Goal: Task Accomplishment & Management: Use online tool/utility

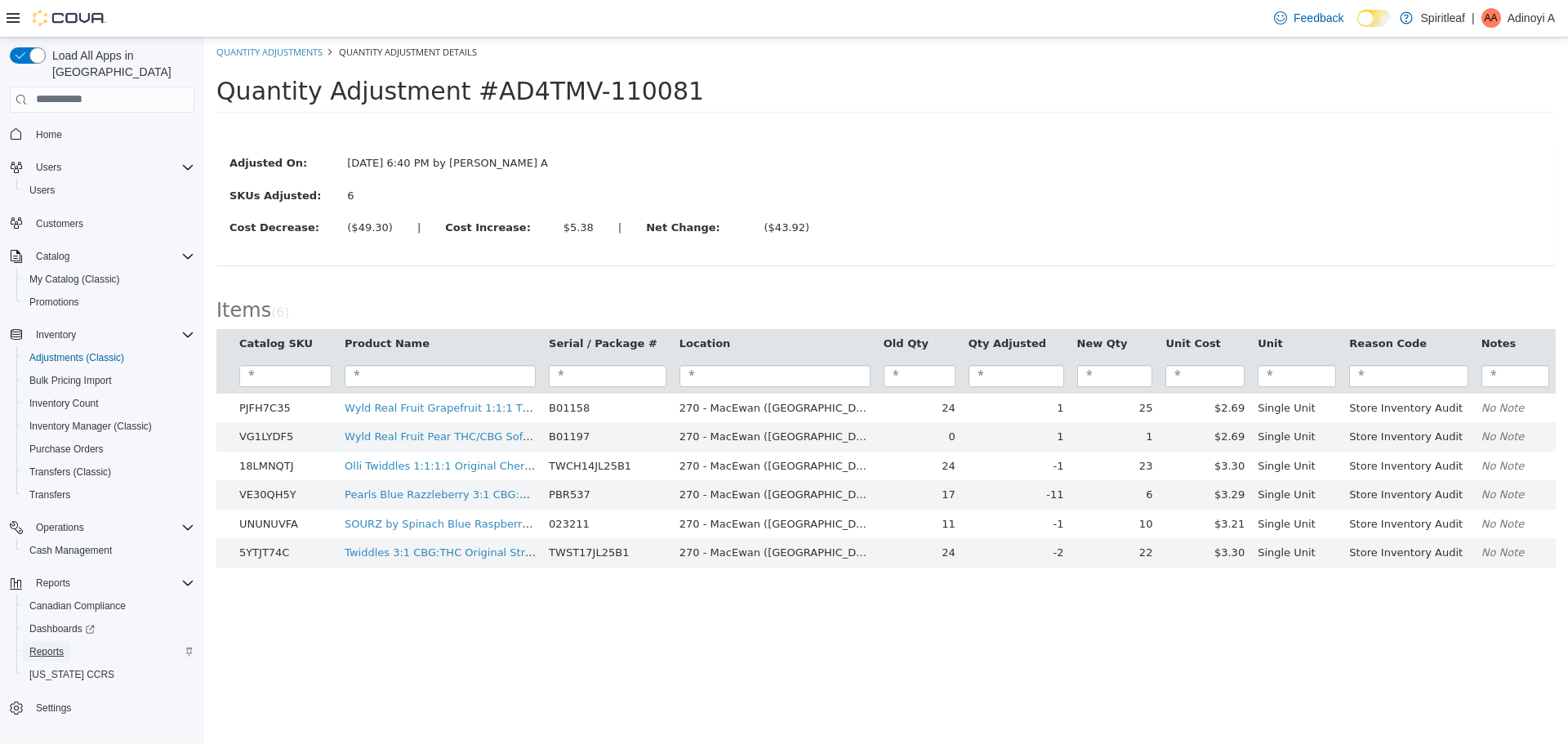
click at [55, 646] on span "Reports" at bounding box center [46, 652] width 35 height 13
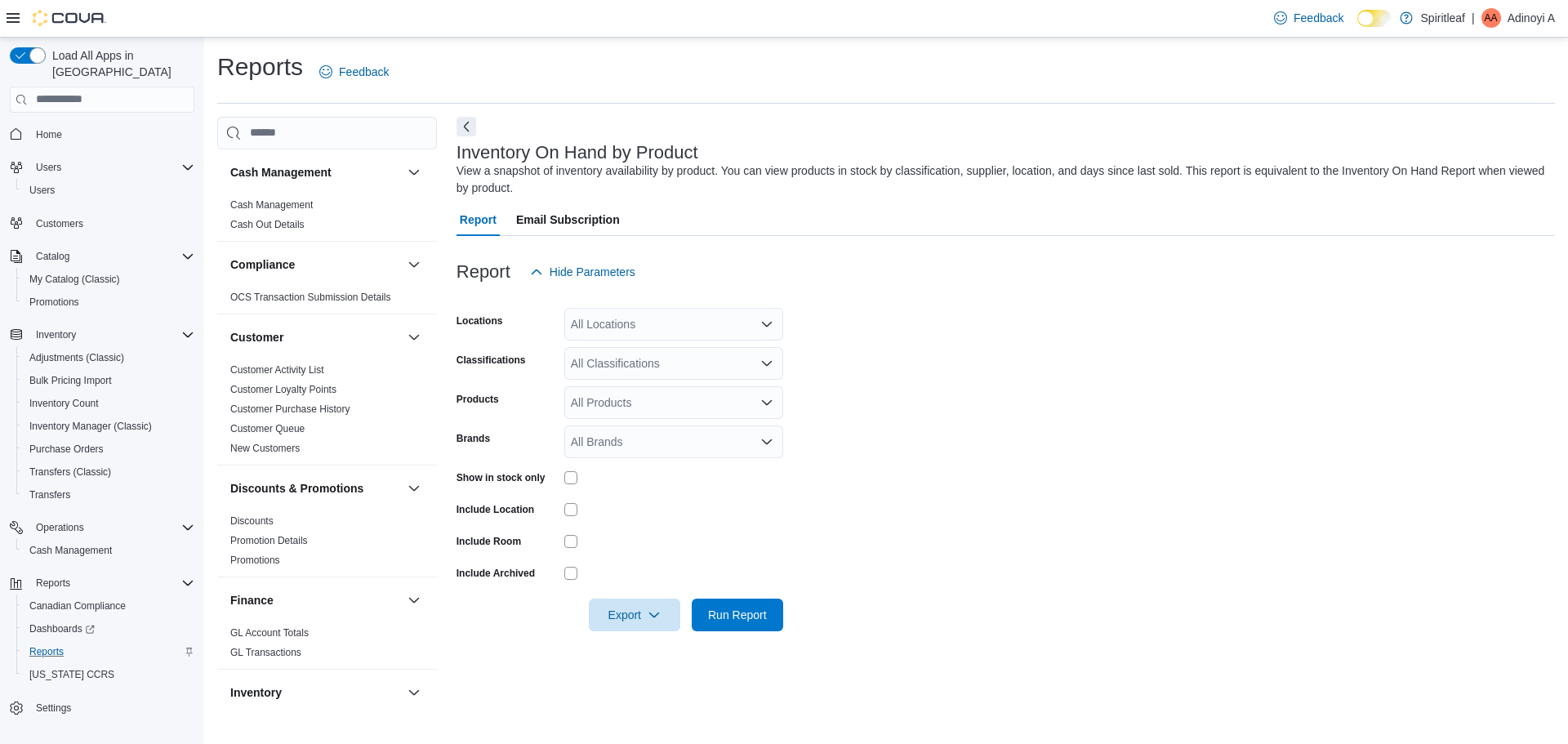
click at [584, 311] on div "All Locations" at bounding box center [674, 324] width 219 height 33
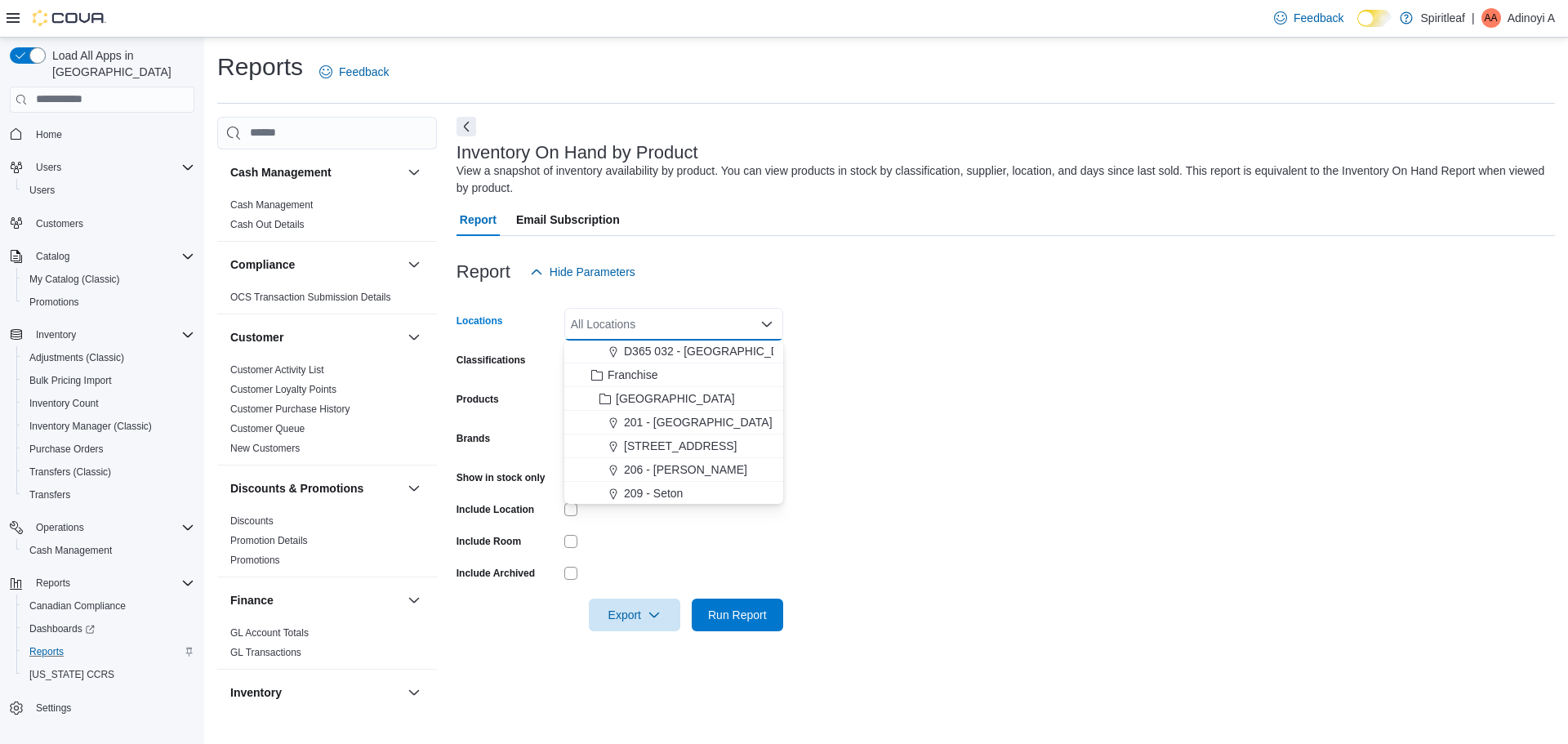
scroll to position [1144, 0]
click at [657, 394] on span "270 - MacEwan ([GEOGRAPHIC_DATA])" at bounding box center [728, 392] width 209 height 16
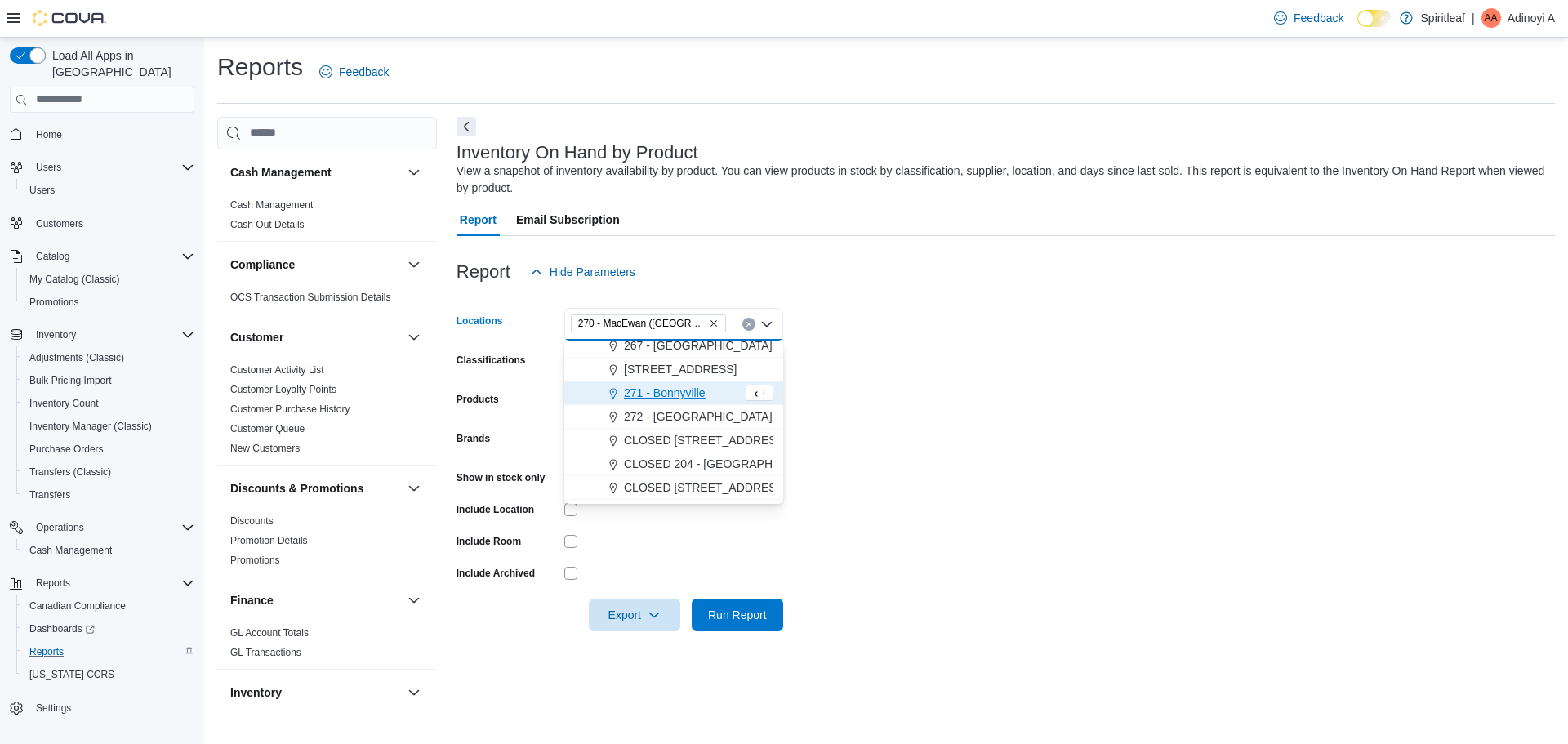
click at [973, 382] on form "Locations 270 - [GEOGRAPHIC_DATA] ([GEOGRAPHIC_DATA]) Combo box. Selected. 270 …" at bounding box center [1005, 460] width 1098 height 343
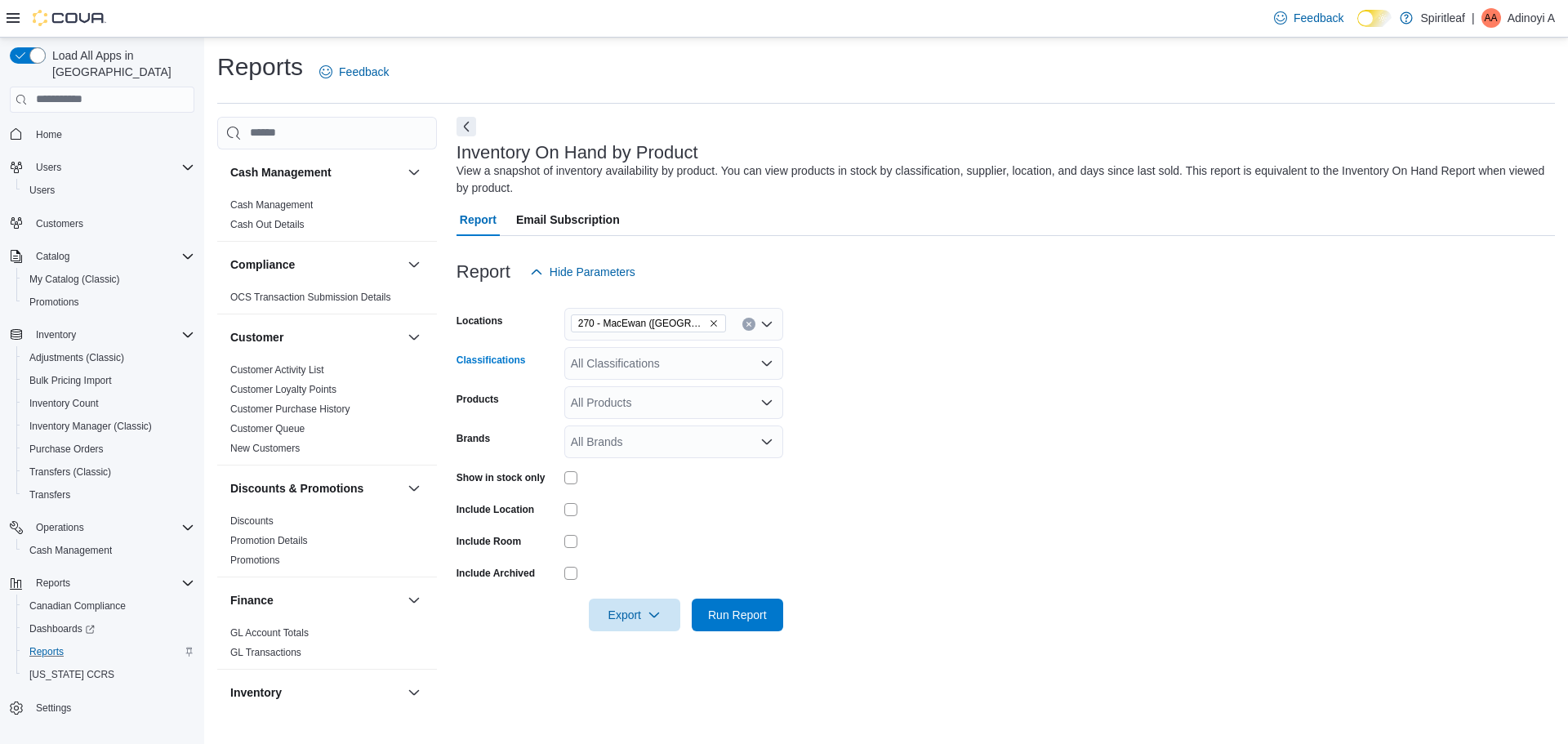
click at [625, 360] on div "All Classifications" at bounding box center [674, 363] width 219 height 33
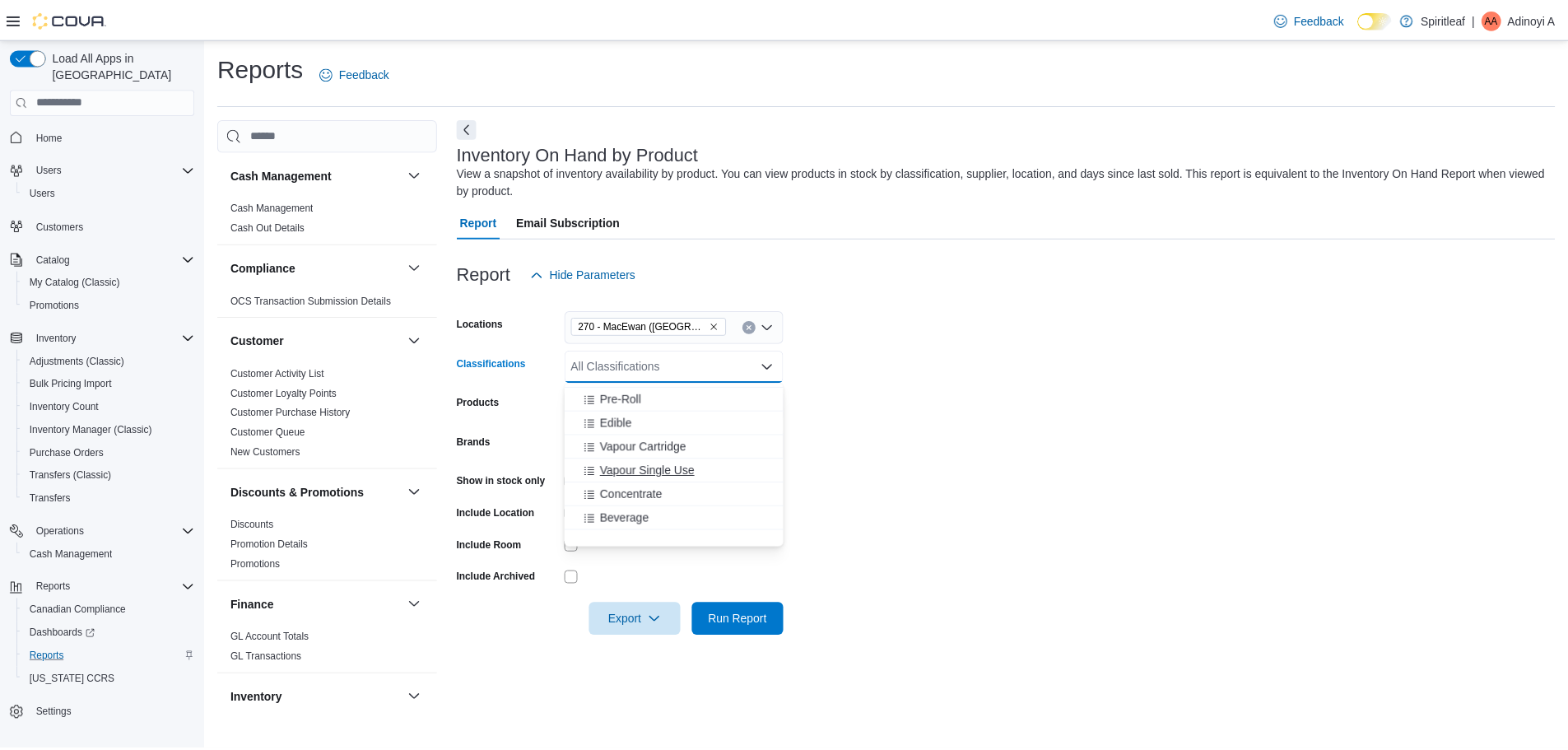
scroll to position [247, 0]
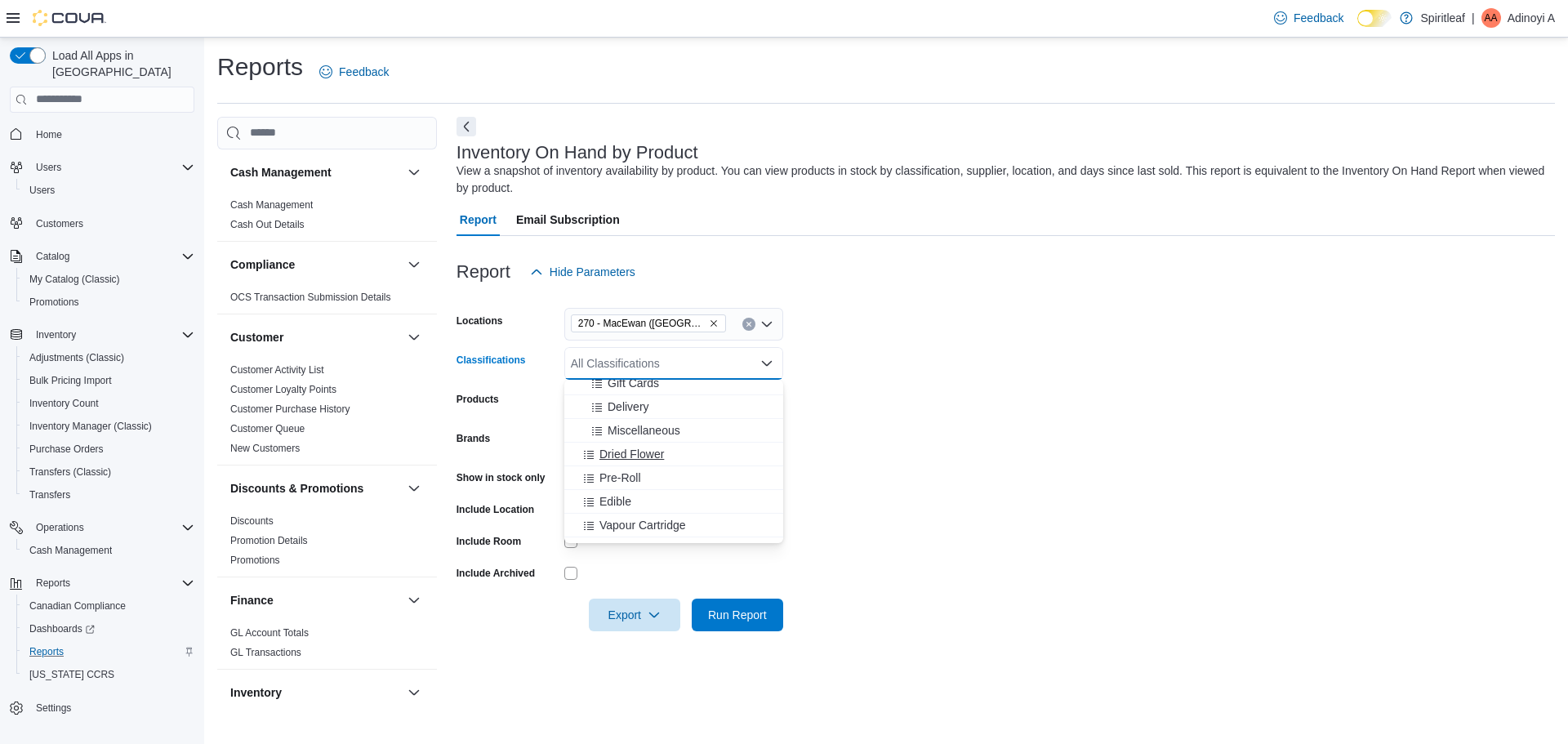
click at [645, 457] on span "Dried Flower" at bounding box center [631, 454] width 65 height 16
click at [645, 457] on div "Pre-Roll" at bounding box center [658, 454] width 168 height 16
click at [645, 457] on div "Edible" at bounding box center [658, 454] width 168 height 16
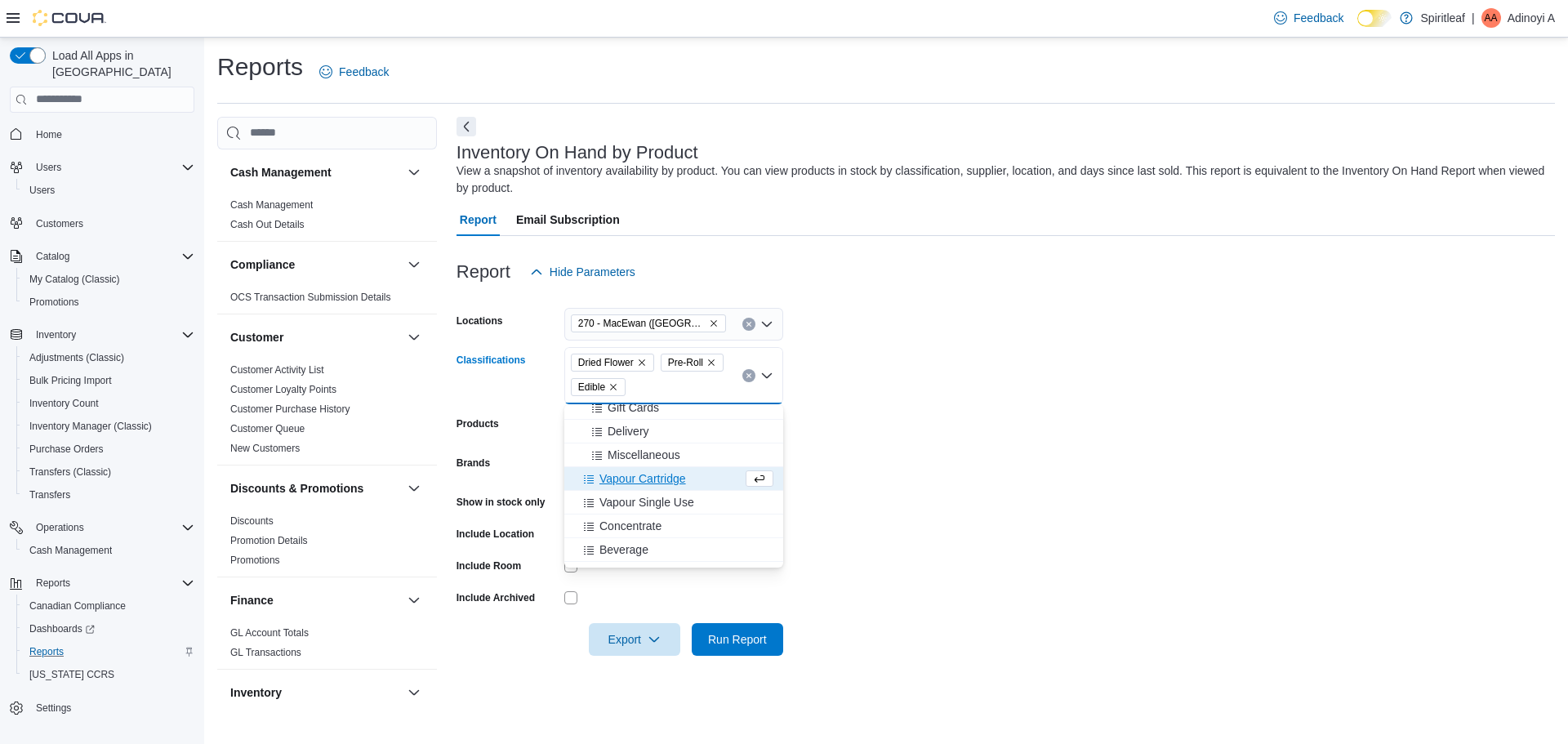
click at [661, 481] on span "Vapour Cartridge" at bounding box center [642, 479] width 87 height 16
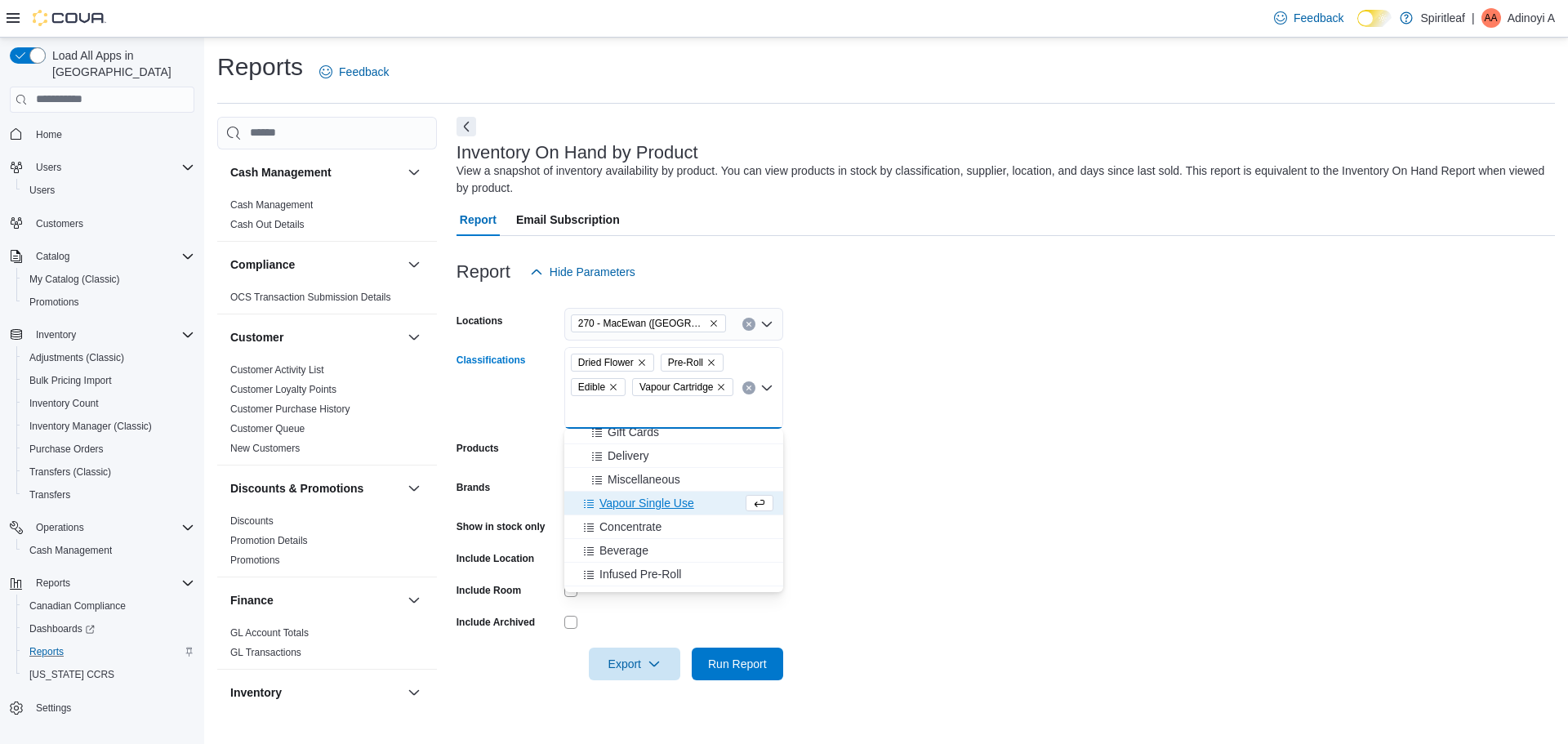
click at [665, 502] on span "Vapour Single Use" at bounding box center [647, 504] width 95 height 16
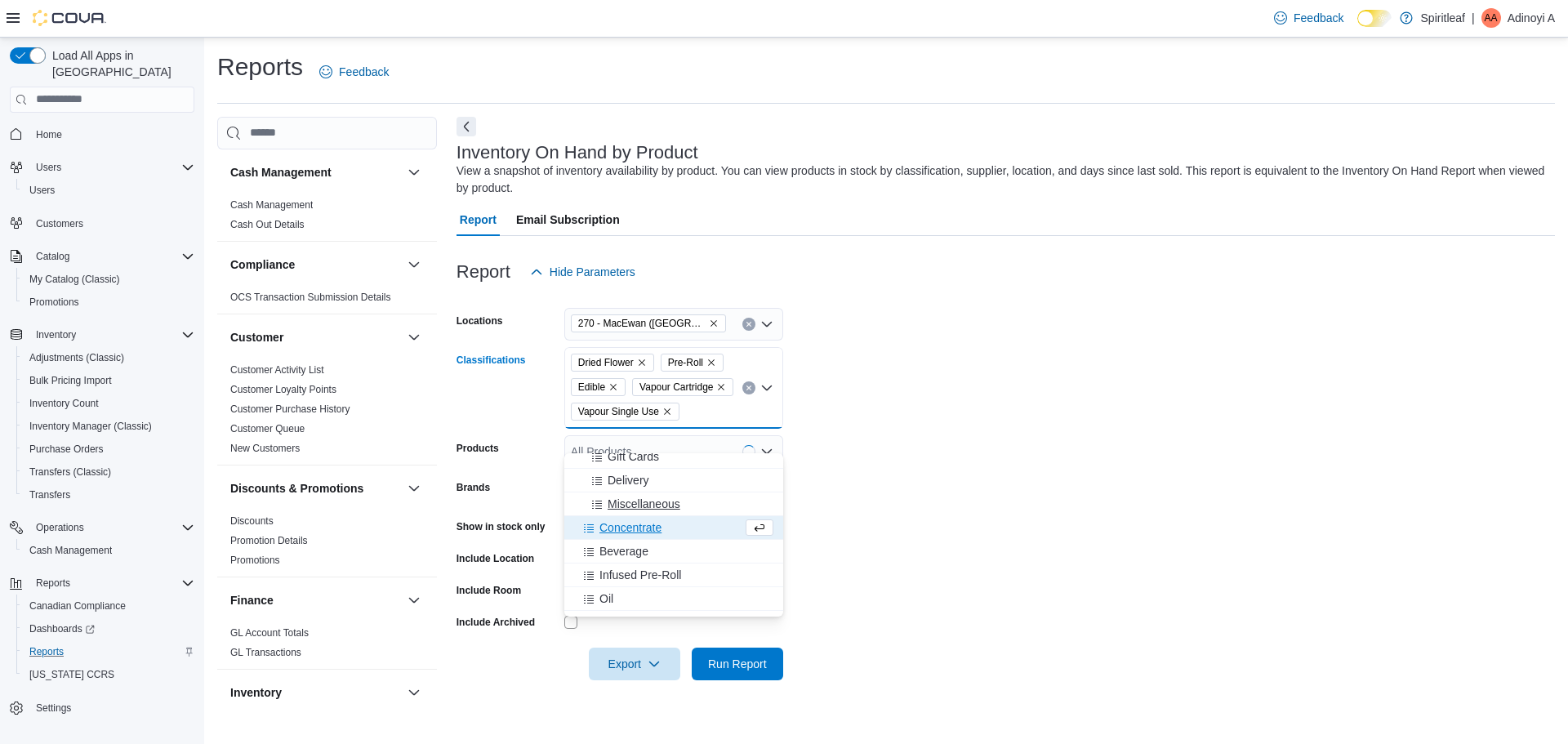
click at [663, 524] on div "Concentrate" at bounding box center [658, 527] width 168 height 16
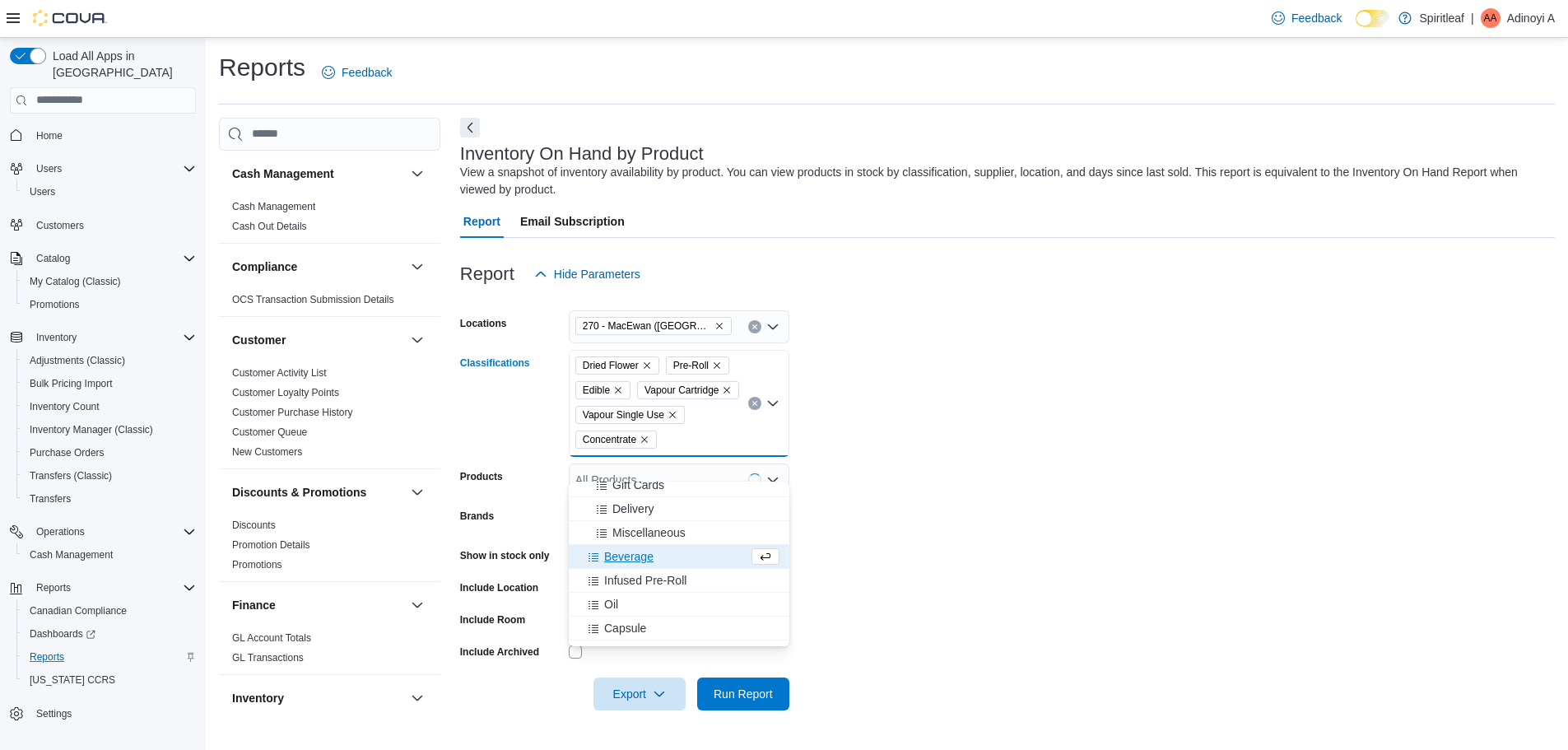
click at [654, 553] on div "Beverage" at bounding box center [663, 556] width 170 height 17
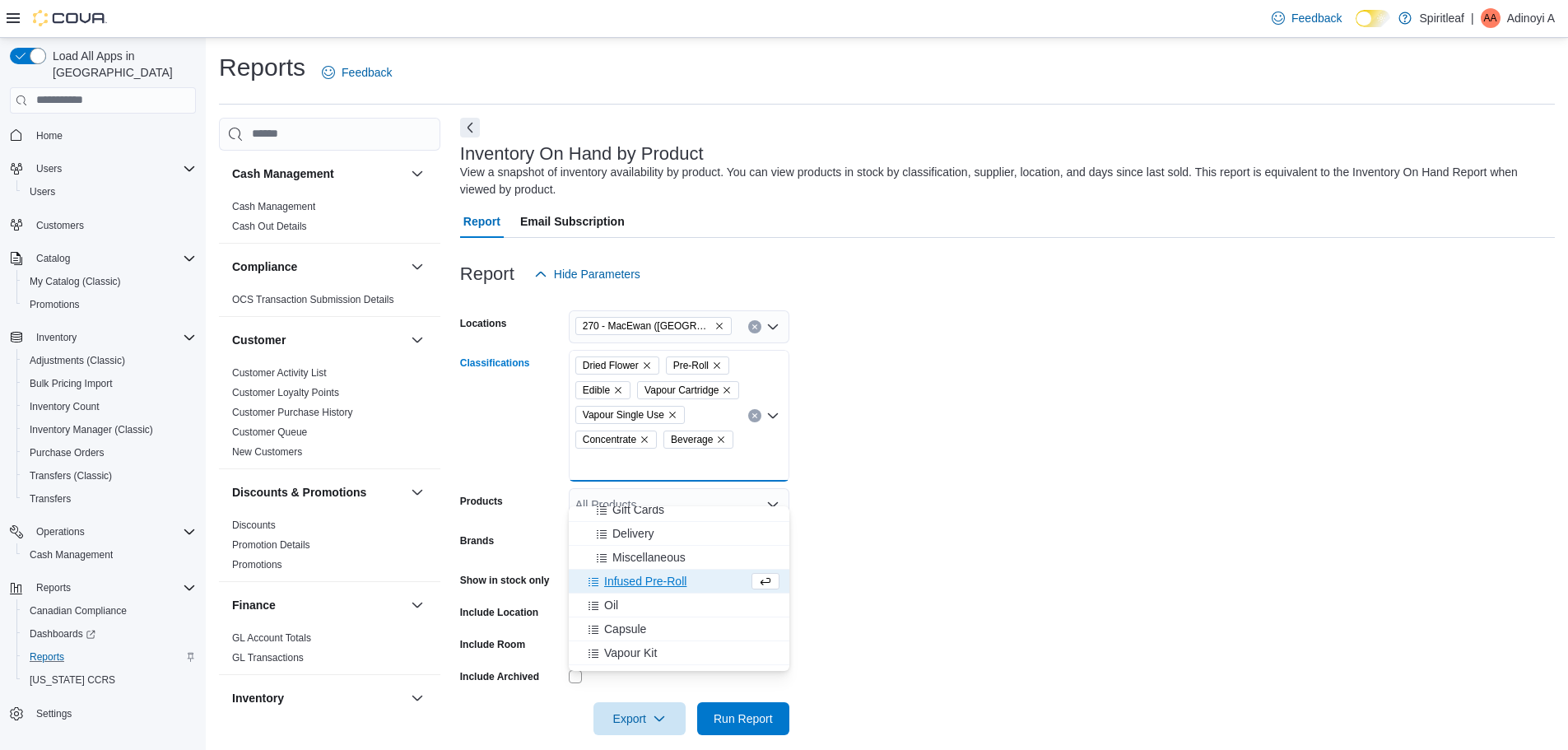
click at [628, 582] on span "Infused Pre-Roll" at bounding box center [645, 581] width 83 height 17
click at [628, 576] on div "Oil" at bounding box center [663, 581] width 170 height 17
click at [628, 584] on span "Capsule" at bounding box center [625, 581] width 42 height 17
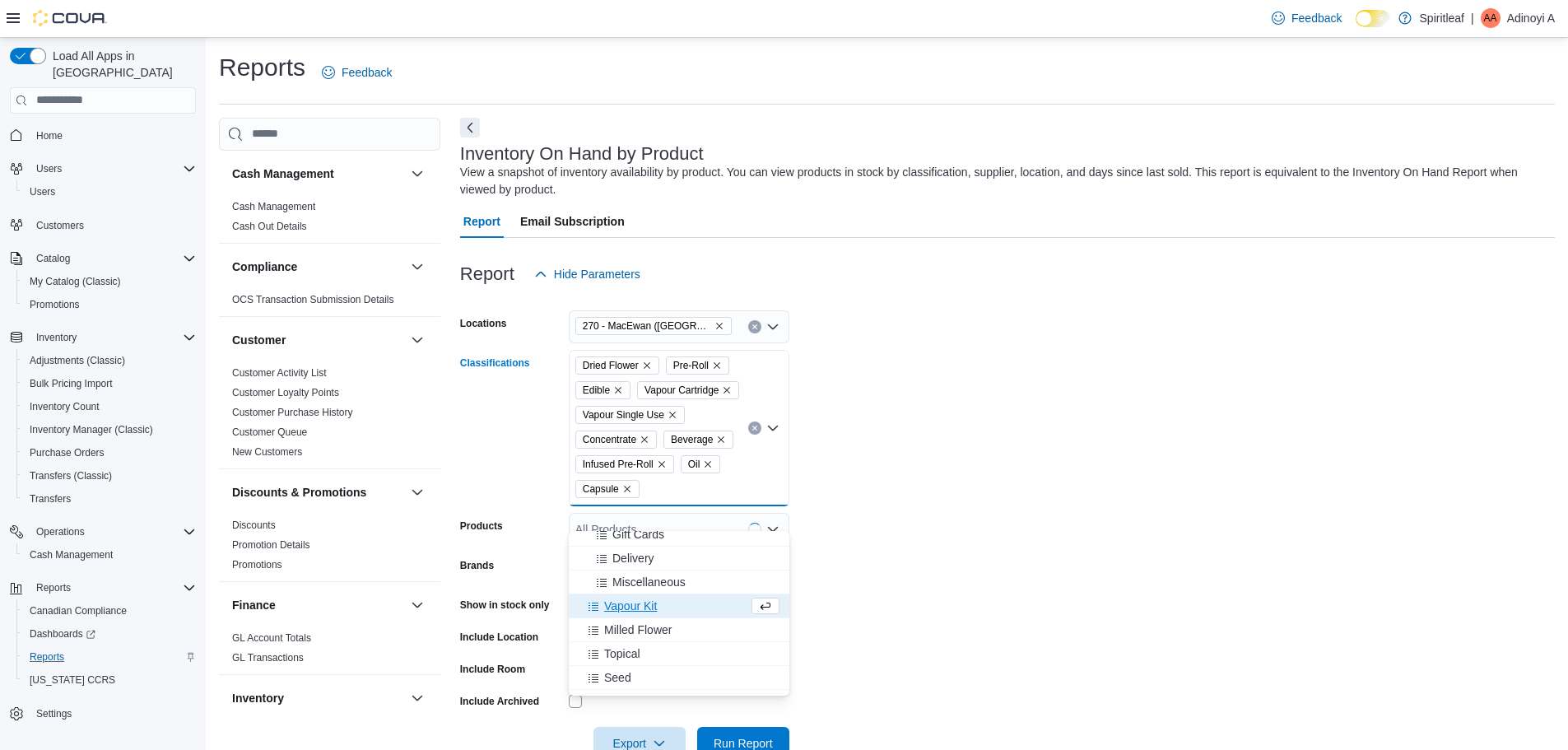
click at [628, 599] on span "Vapour Kit" at bounding box center [629, 606] width 52 height 17
click at [623, 618] on button "Milled Flower" at bounding box center [679, 607] width 220 height 24
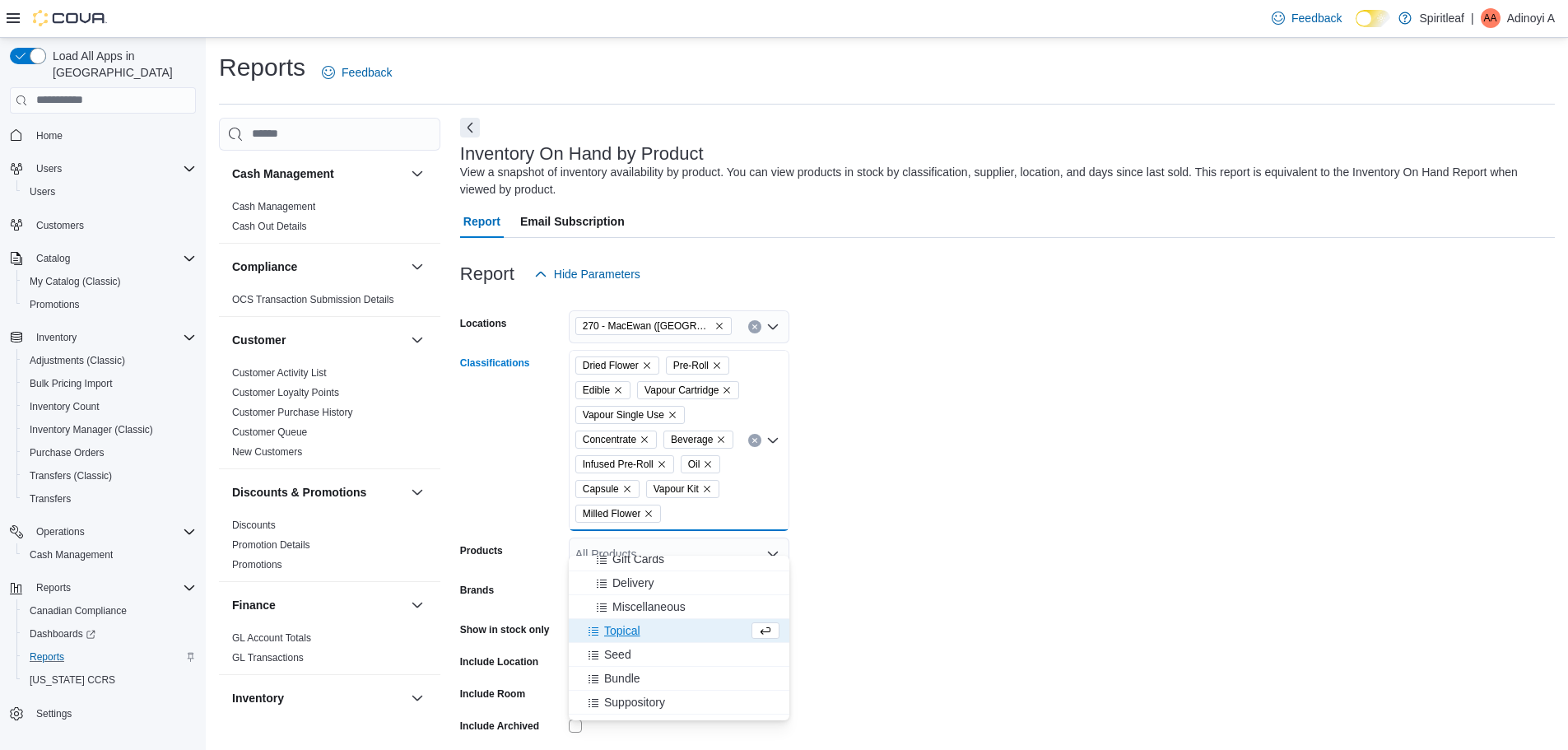
click at [629, 628] on span "Topical" at bounding box center [621, 631] width 36 height 17
click at [628, 635] on span "Seed" at bounding box center [617, 631] width 28 height 17
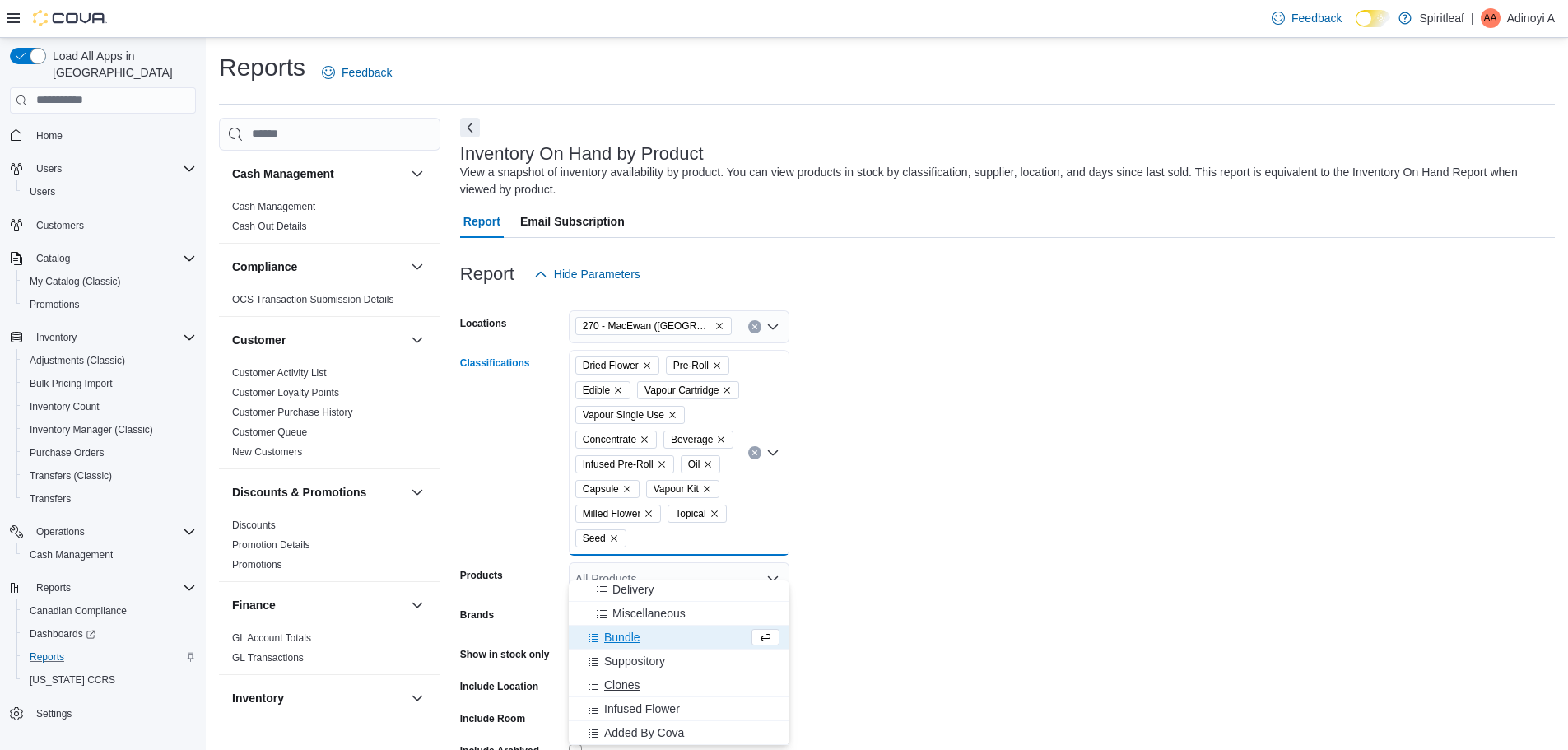
click at [651, 710] on span "Infused Flower" at bounding box center [641, 709] width 76 height 17
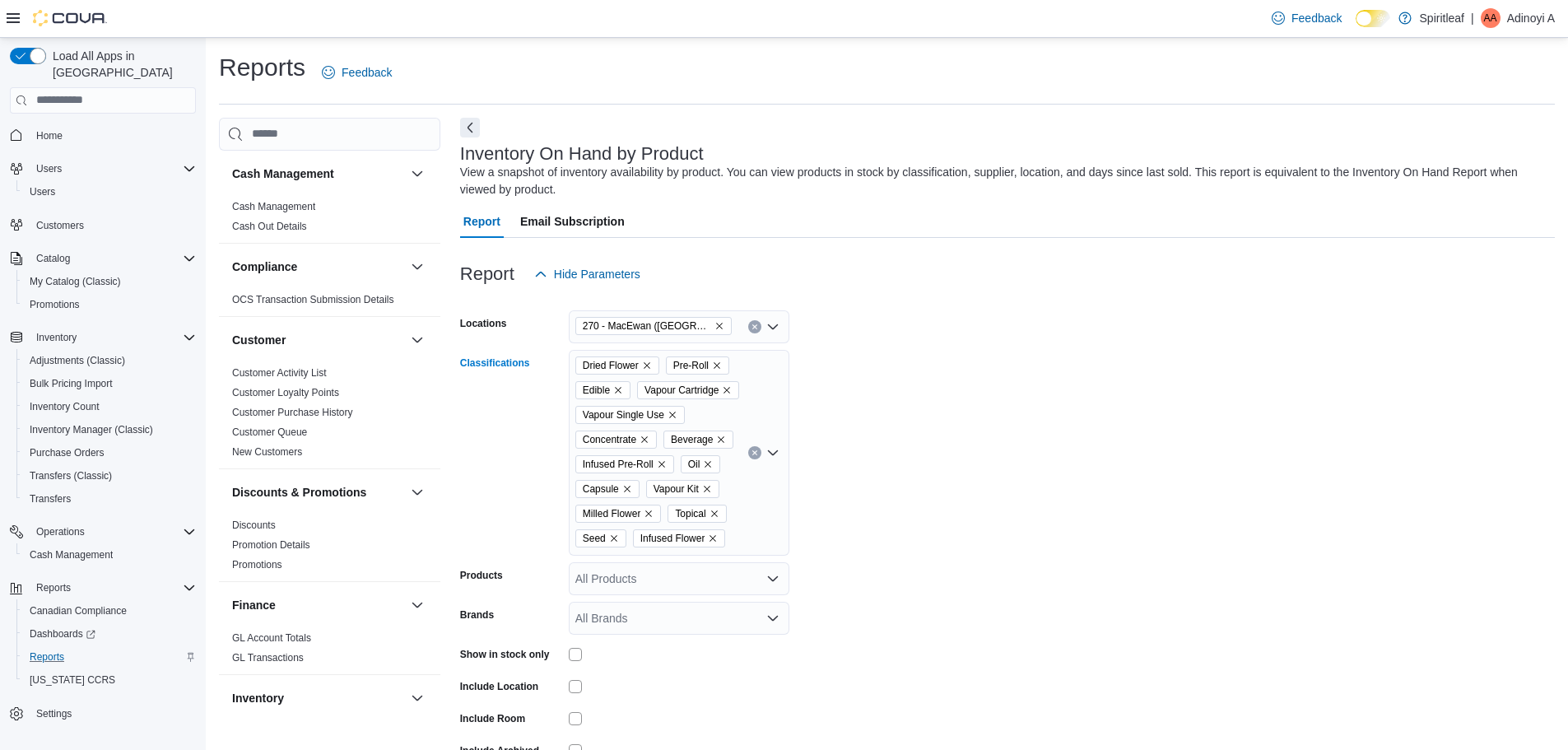
scroll to position [117, 0]
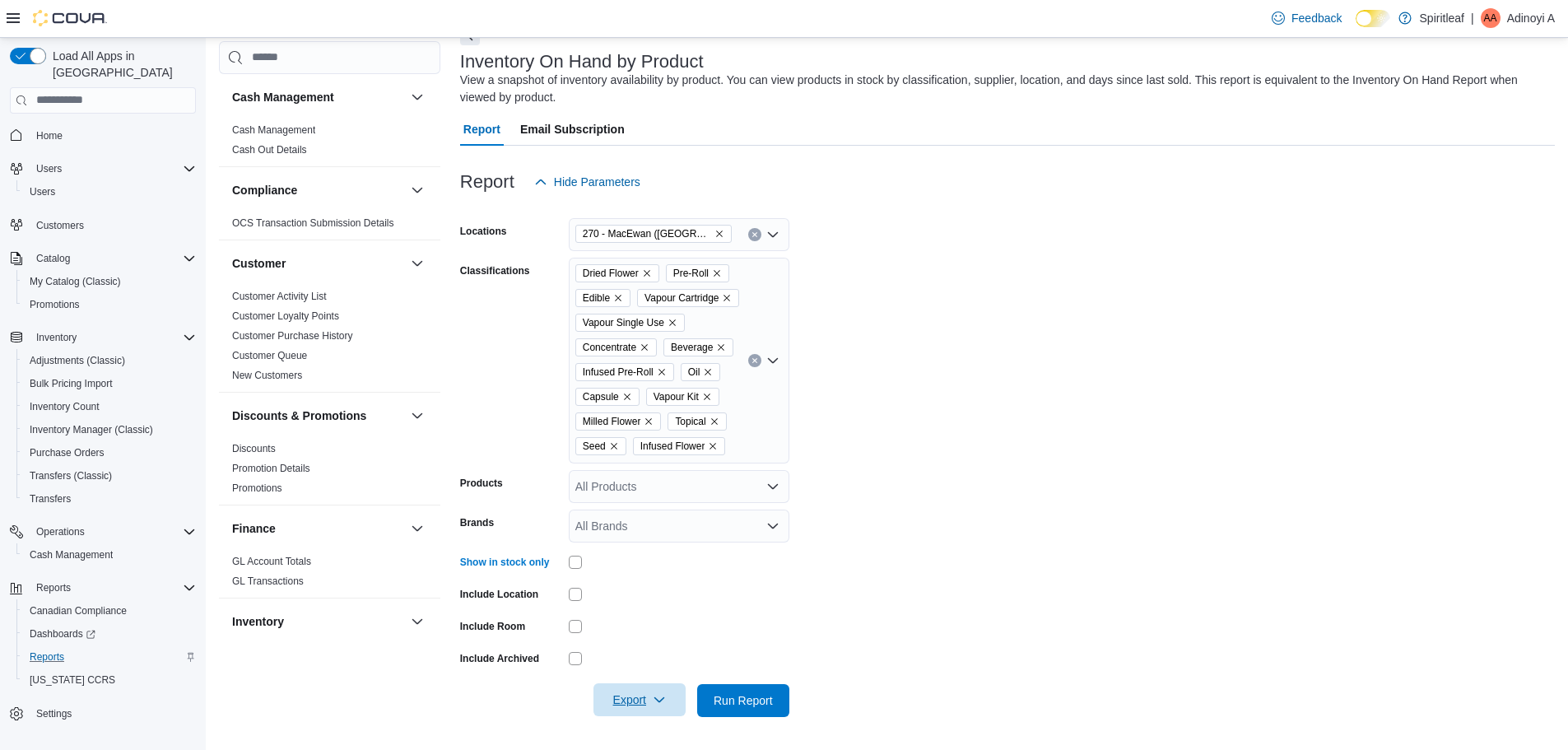
click at [651, 691] on span "Export" at bounding box center [639, 700] width 72 height 33
click at [633, 620] on span "Export to Excel" at bounding box center [641, 626] width 74 height 13
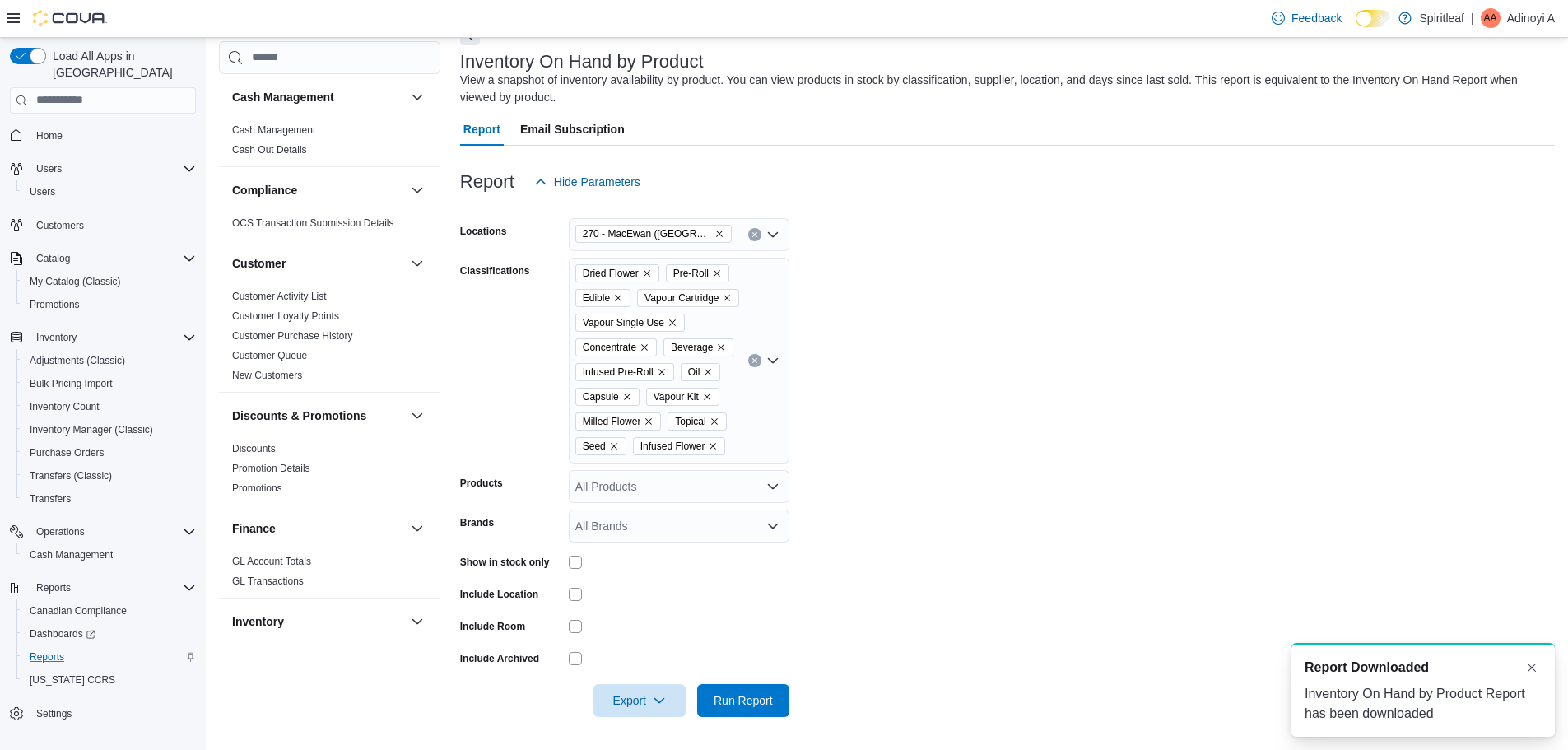
scroll to position [0, 0]
